Goal: Task Accomplishment & Management: Use online tool/utility

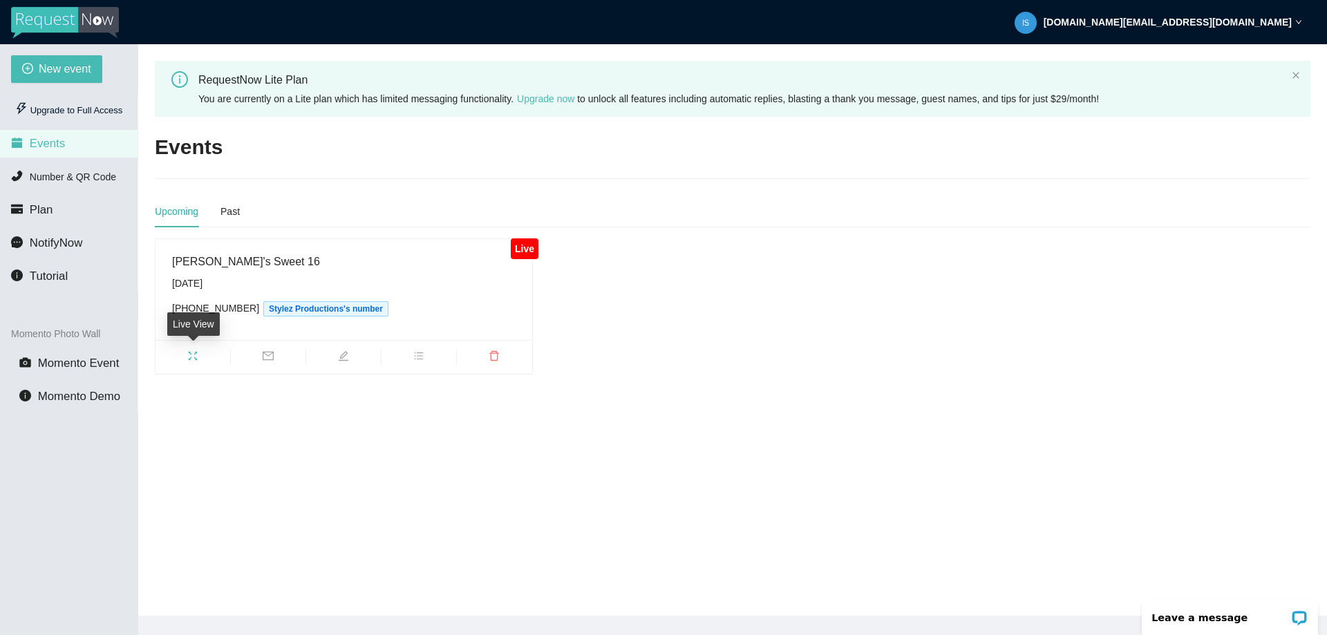
click at [187, 358] on span "fullscreen" at bounding box center [193, 357] width 75 height 15
